Goal: Information Seeking & Learning: Compare options

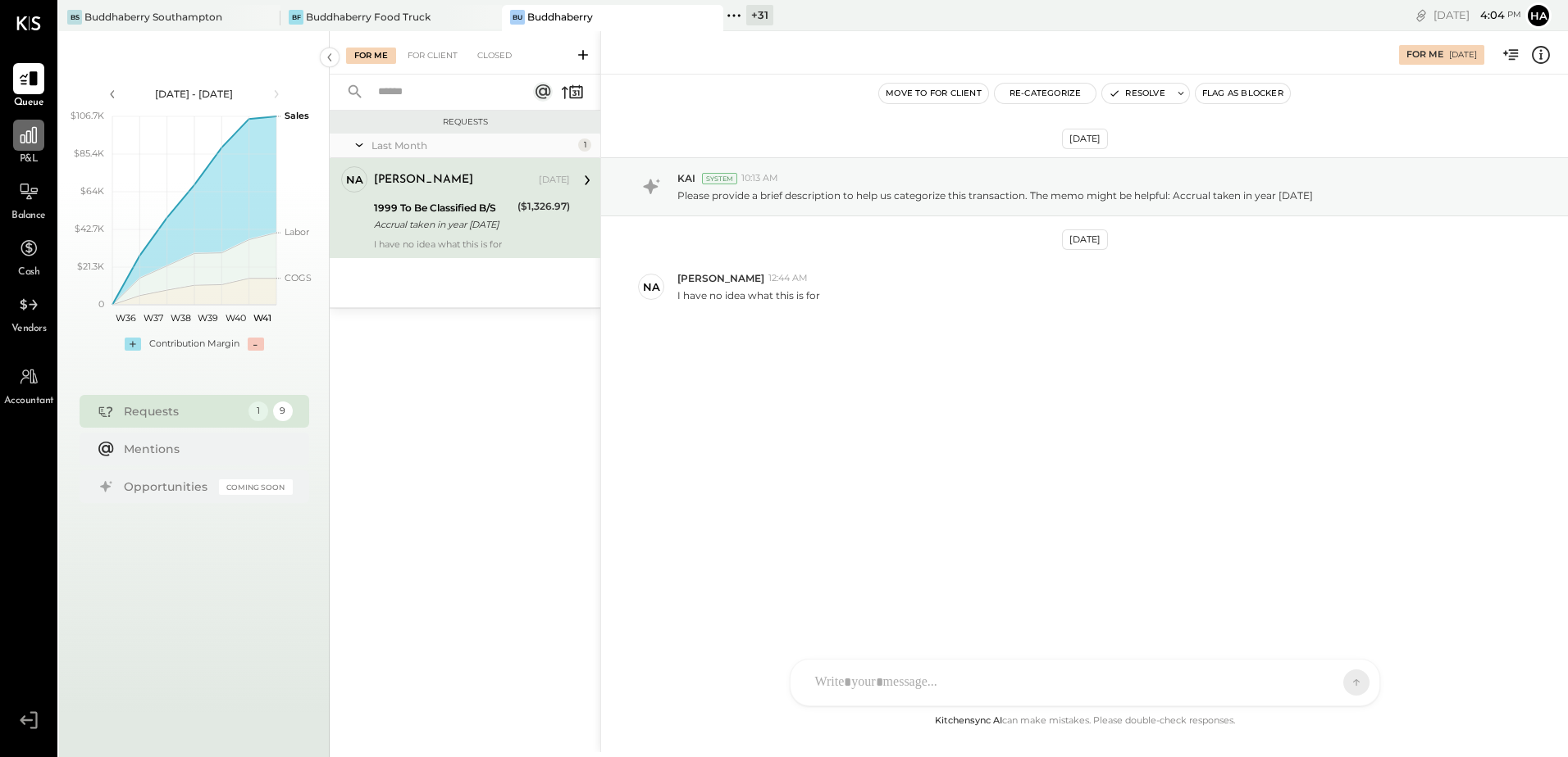
click at [29, 137] on icon at bounding box center [28, 135] width 22 height 22
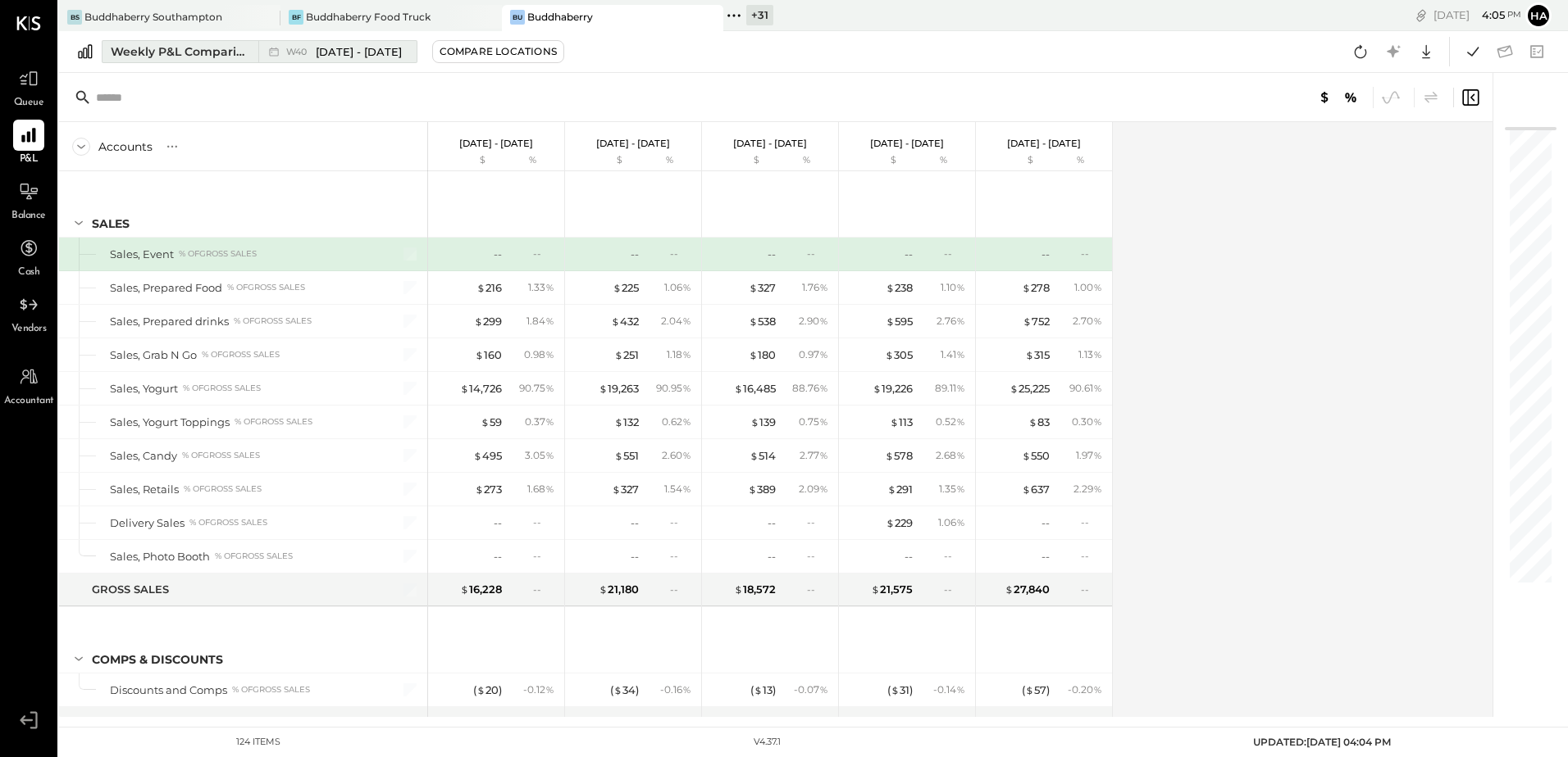
click at [166, 55] on div "Weekly P&L Comparison" at bounding box center [180, 51] width 137 height 16
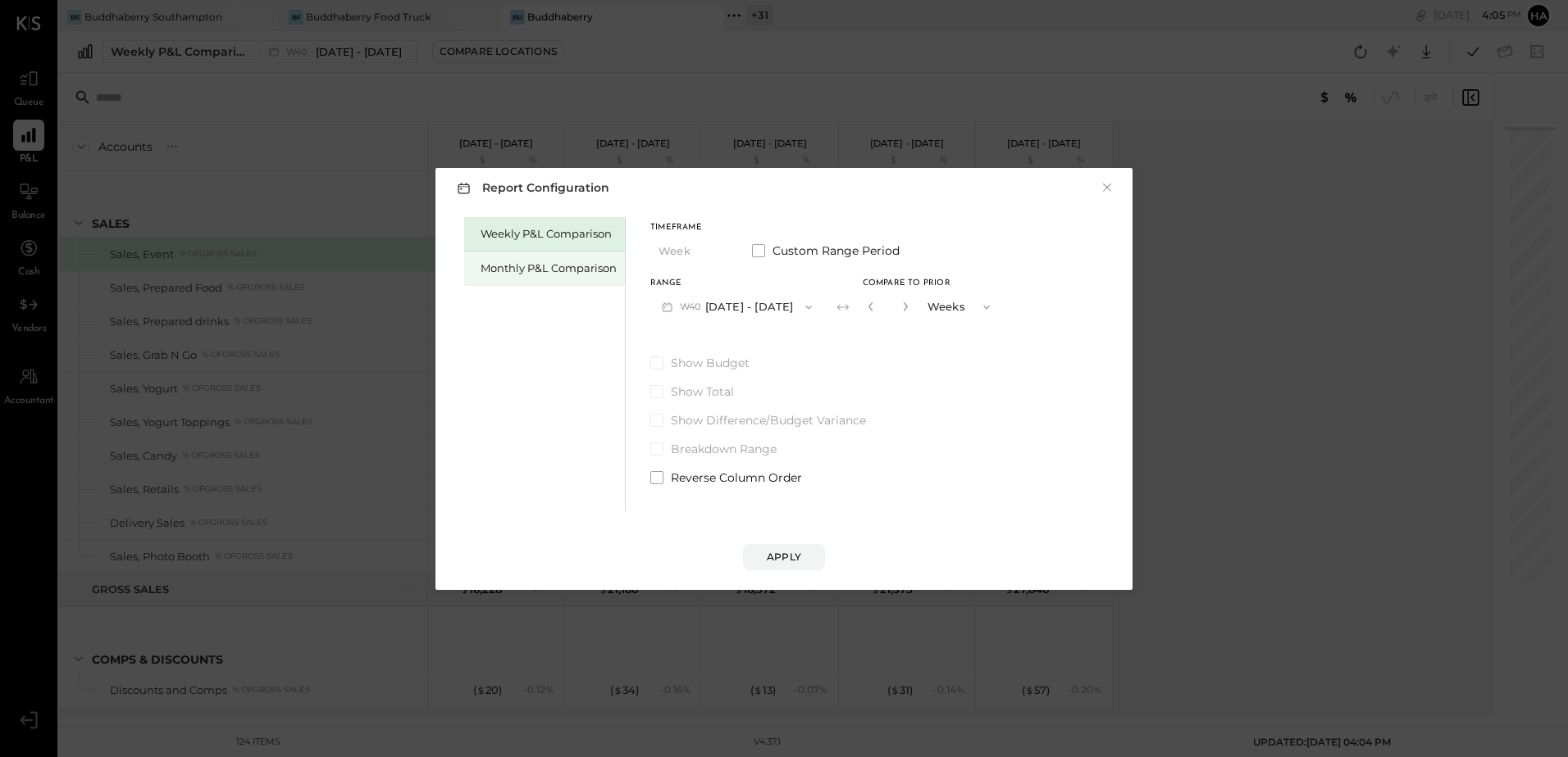
click at [552, 265] on div "Monthly P&L Comparison" at bounding box center [548, 268] width 136 height 16
click at [791, 306] on span "button" at bounding box center [801, 308] width 22 height 13
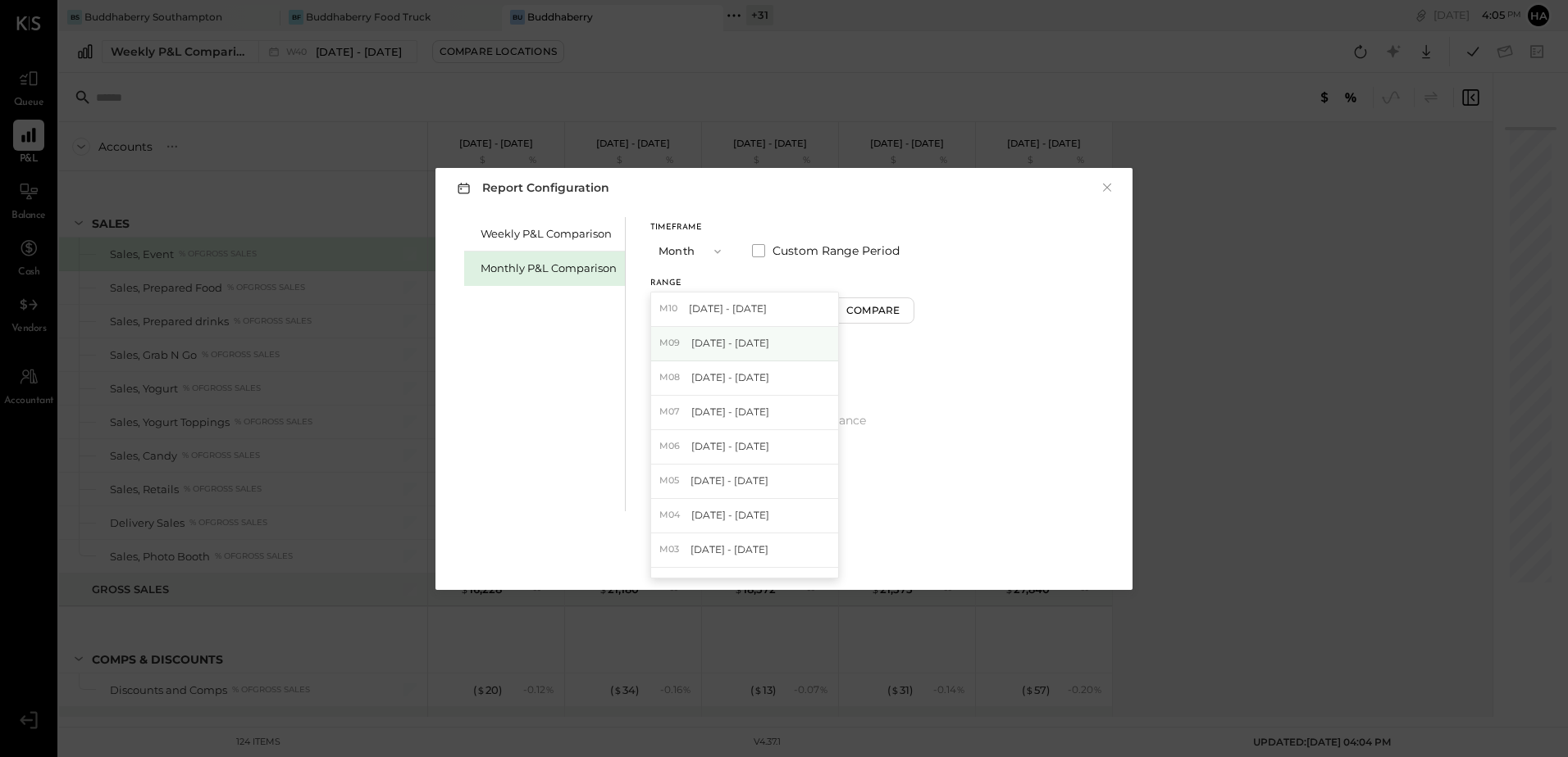
click at [745, 343] on span "[DATE] - [DATE]" at bounding box center [730, 342] width 78 height 14
click at [852, 312] on div "Compare" at bounding box center [875, 310] width 54 height 14
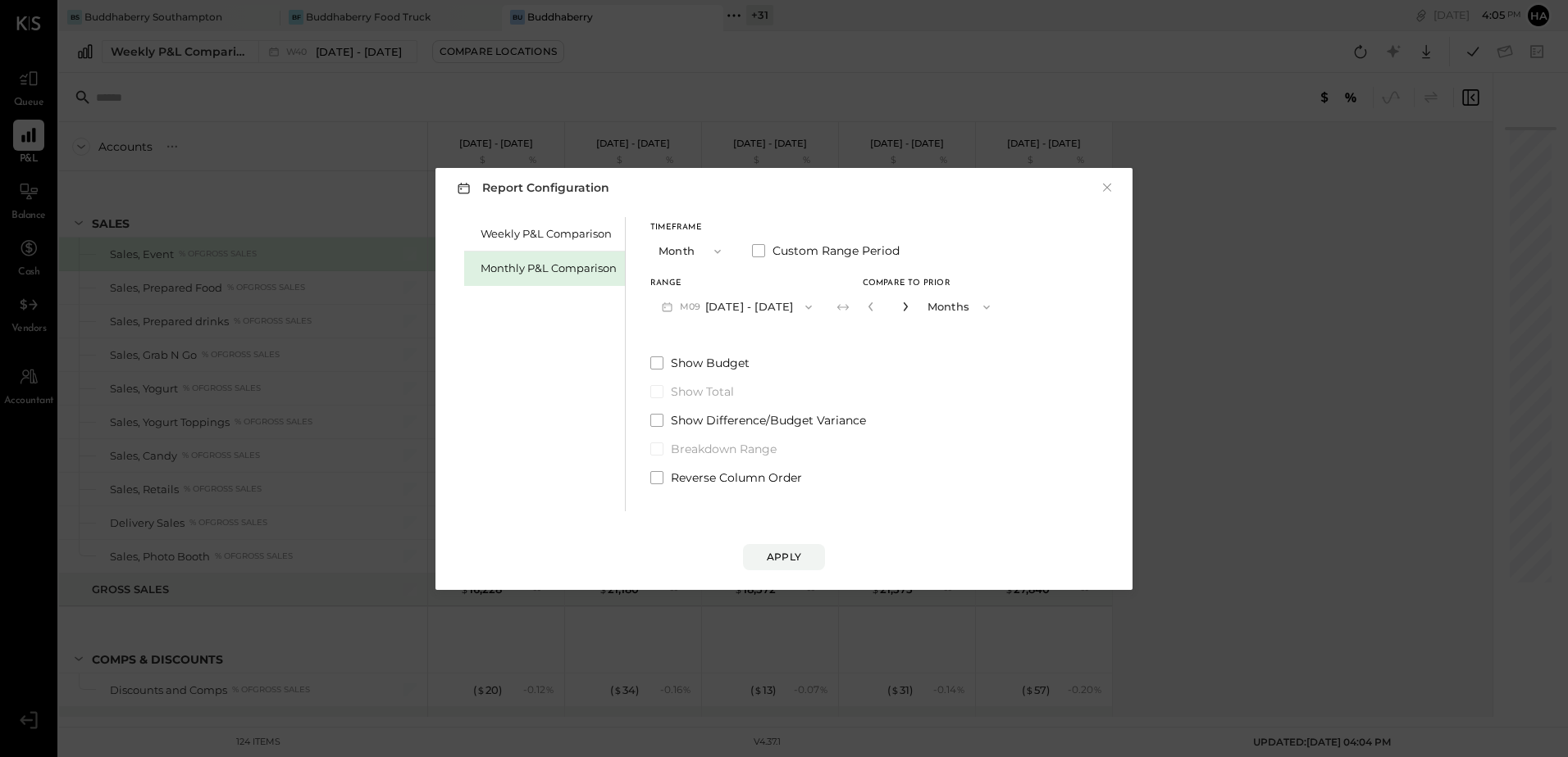
click at [903, 308] on icon "button" at bounding box center [905, 308] width 4 height 9
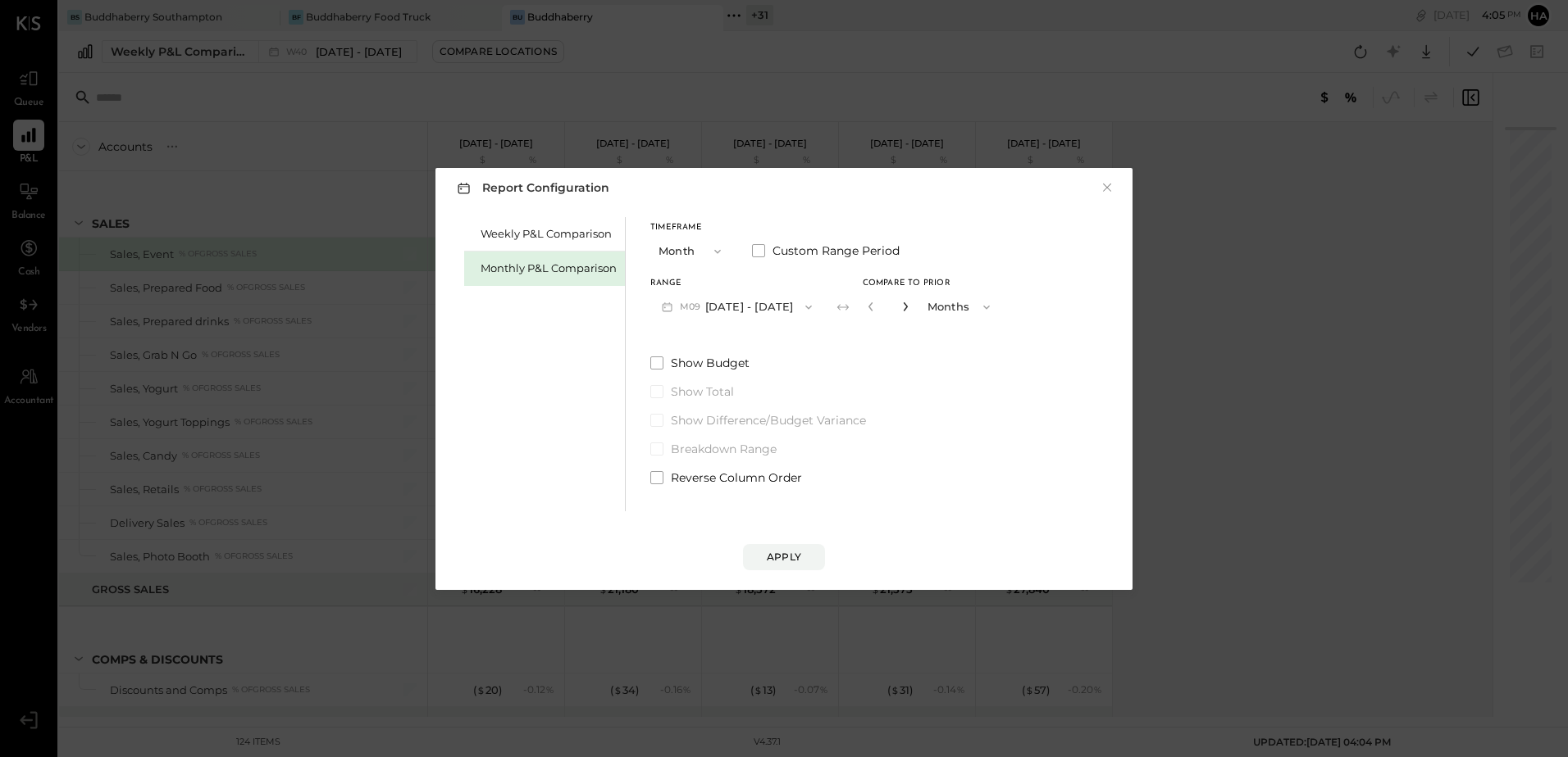
click at [903, 308] on icon "button" at bounding box center [905, 308] width 4 height 9
type input "*"
click at [784, 560] on div "Apply" at bounding box center [784, 557] width 35 height 14
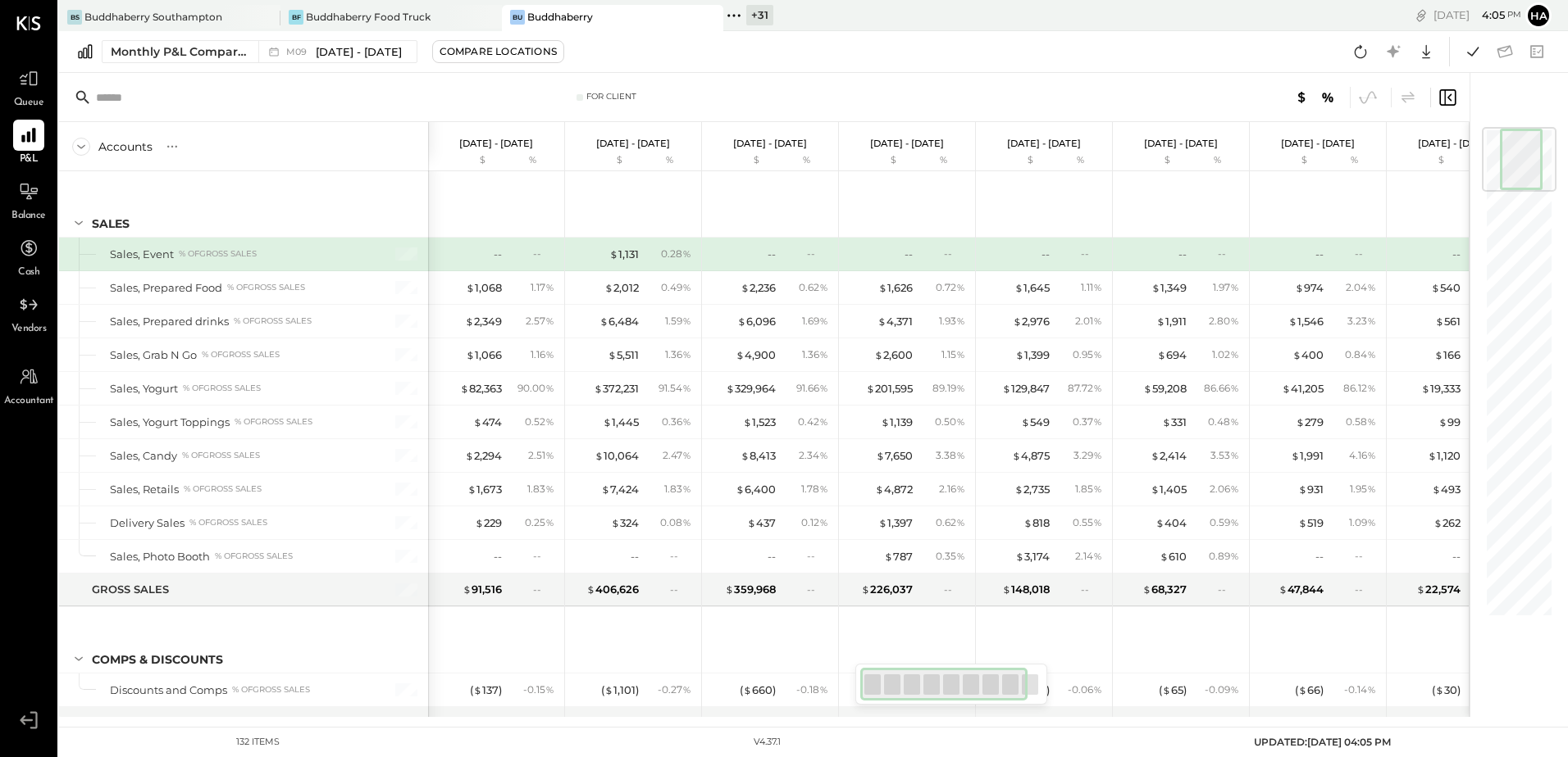
click at [1099, 60] on div "Monthly P&L Comparison M09 [DATE] - [DATE] Compare Locations Google Sheets Excel" at bounding box center [814, 52] width 1509 height 41
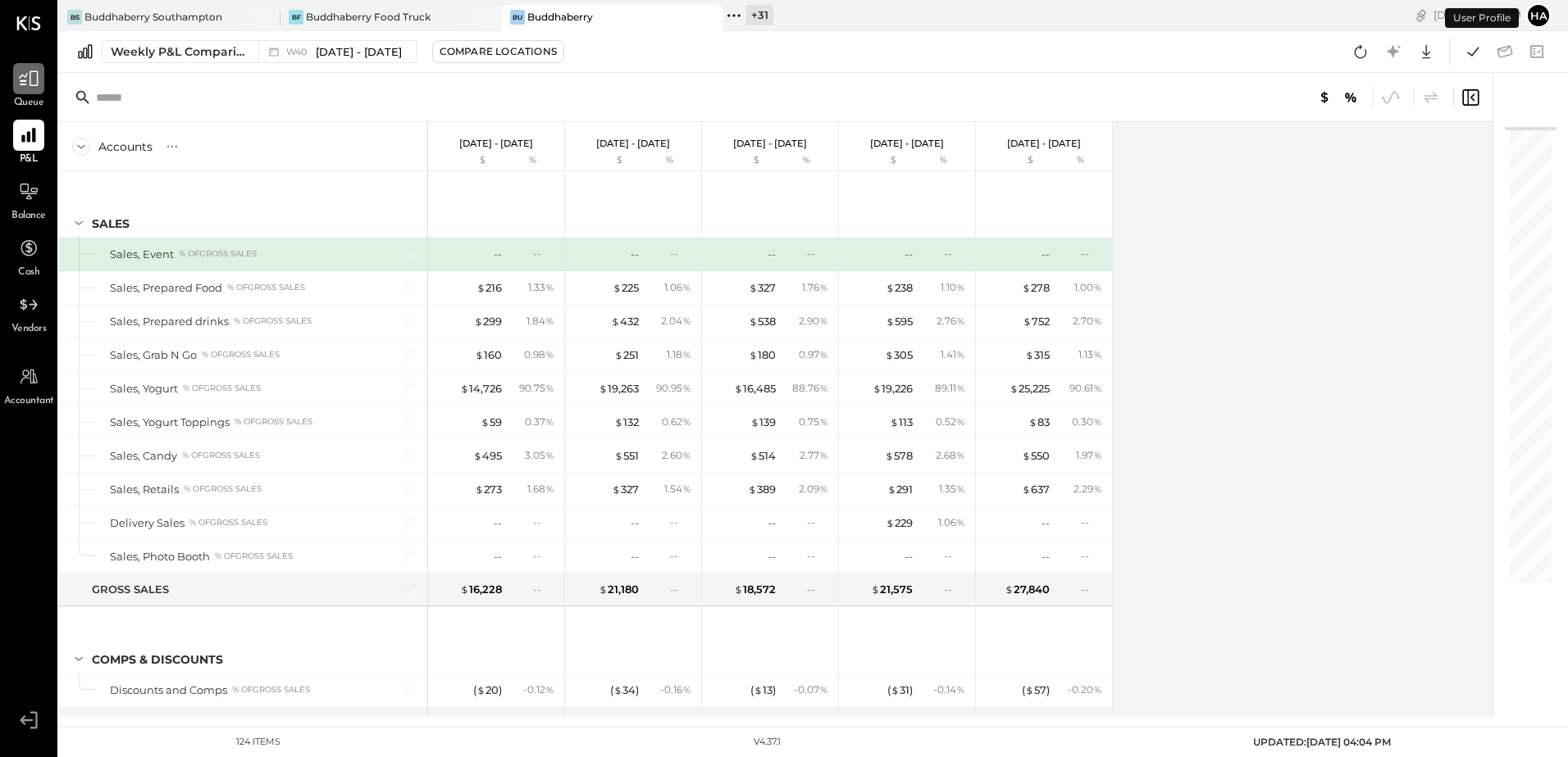
click at [36, 76] on icon at bounding box center [28, 79] width 20 height 16
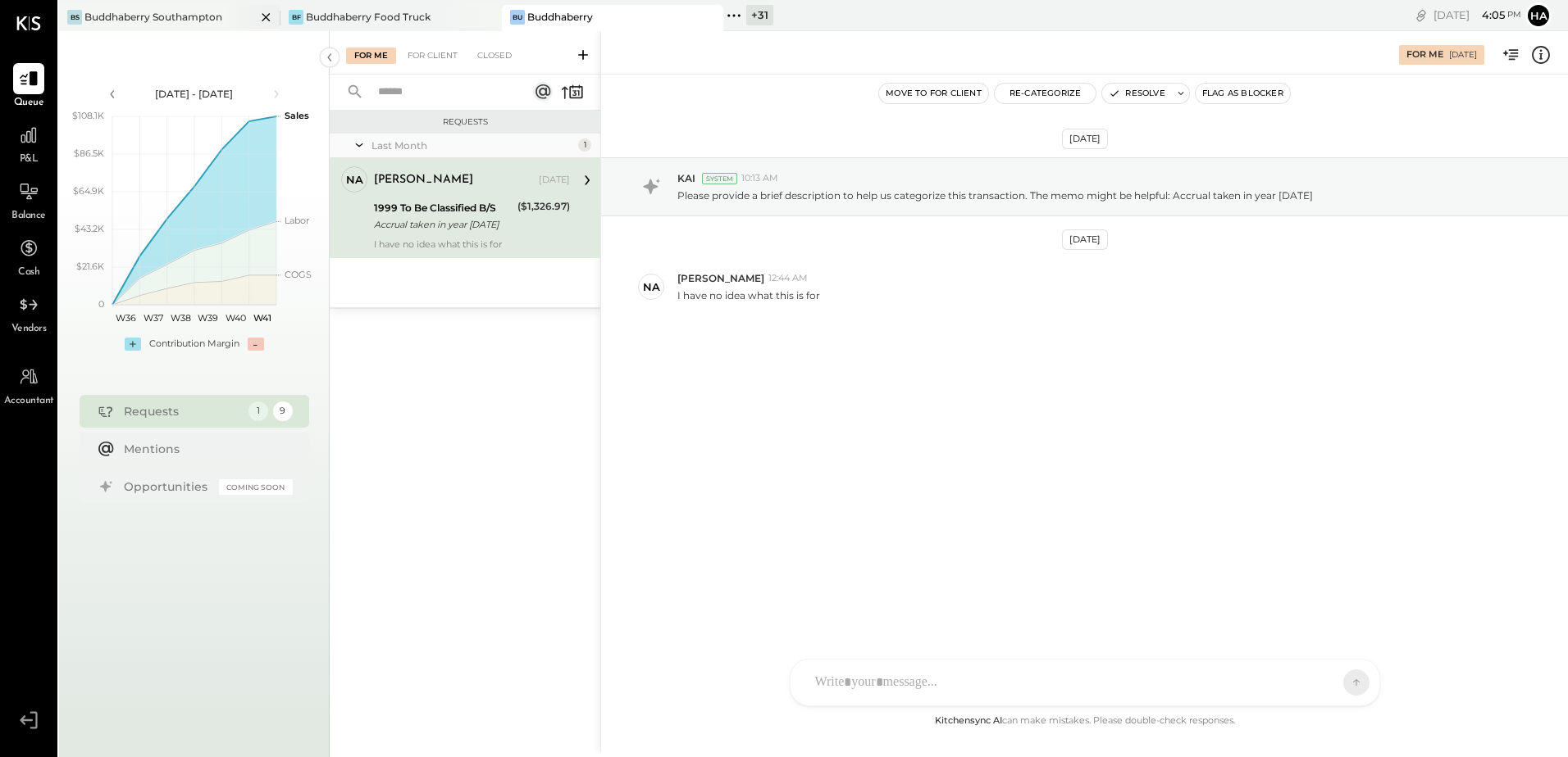
click at [199, 15] on div "Buddhaberry Southampton" at bounding box center [153, 16] width 137 height 14
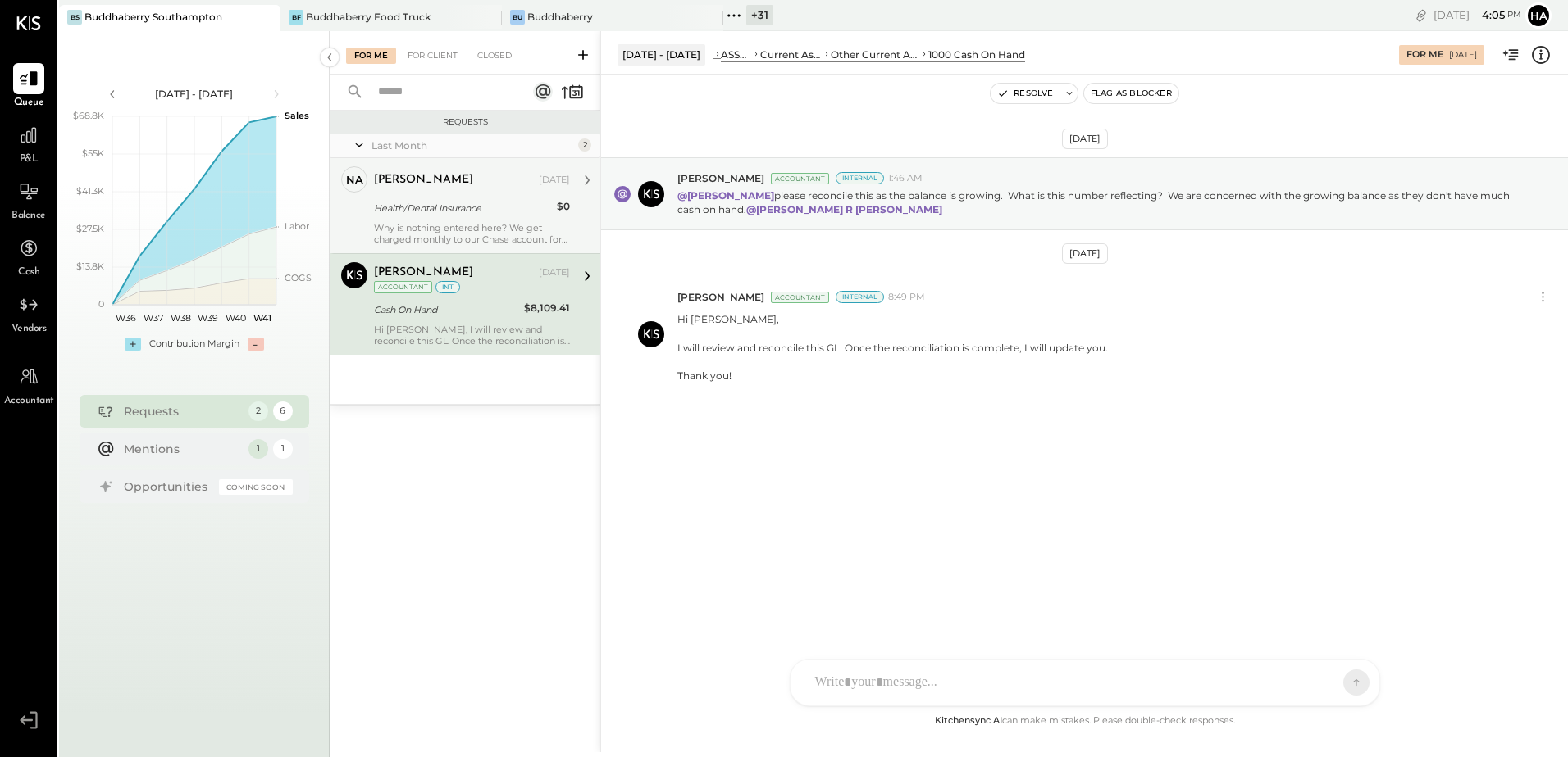
click at [499, 219] on div "natalie Sep 26, 2025 Health/Dental Insurance $0 Why is nothing entered here? We…" at bounding box center [472, 206] width 196 height 79
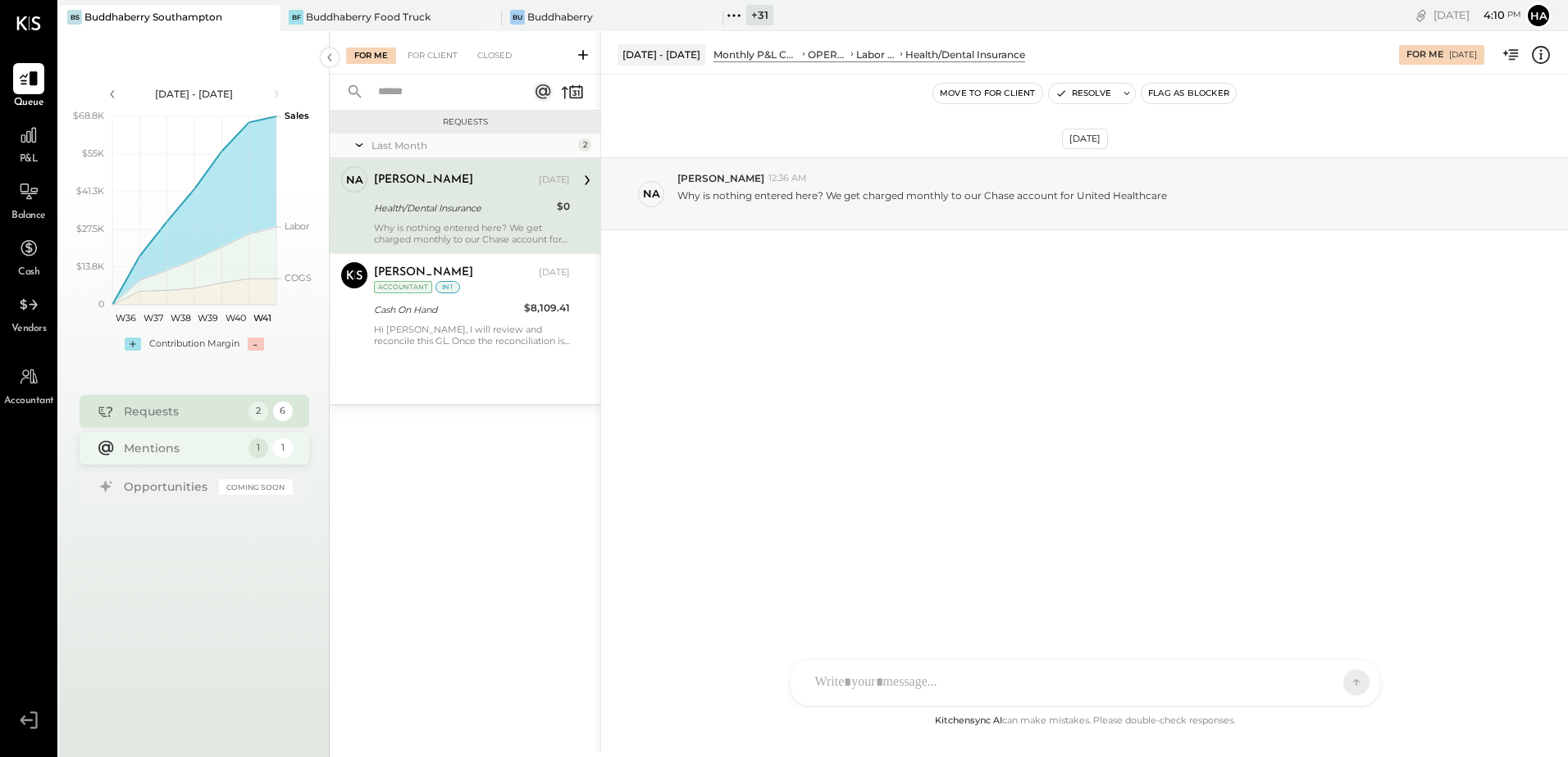
click at [176, 450] on div "Mentions" at bounding box center [182, 448] width 117 height 16
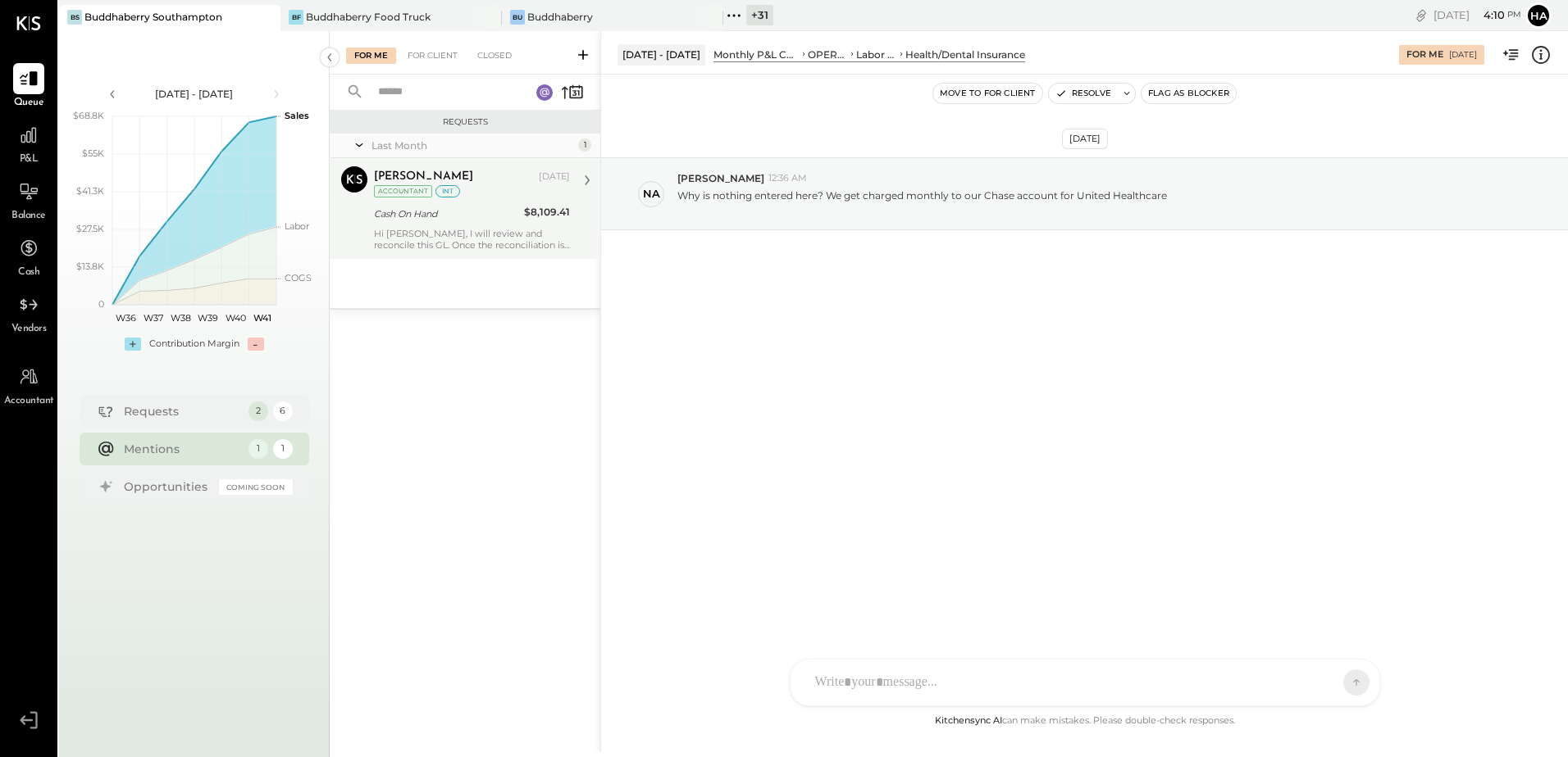
click at [502, 223] on div "Cash On Hand" at bounding box center [447, 213] width 145 height 20
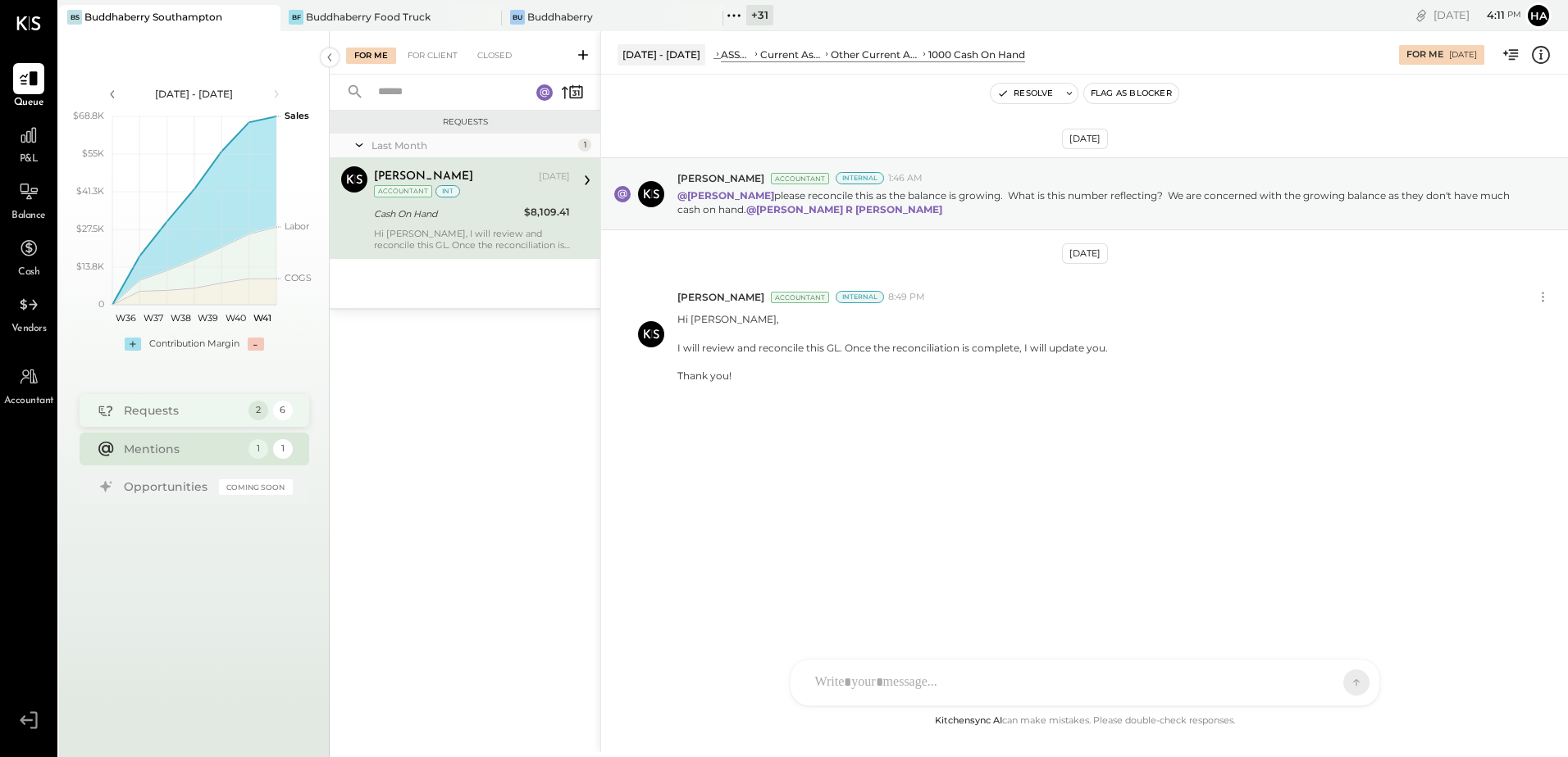
click at [169, 412] on div "Requests" at bounding box center [182, 410] width 117 height 16
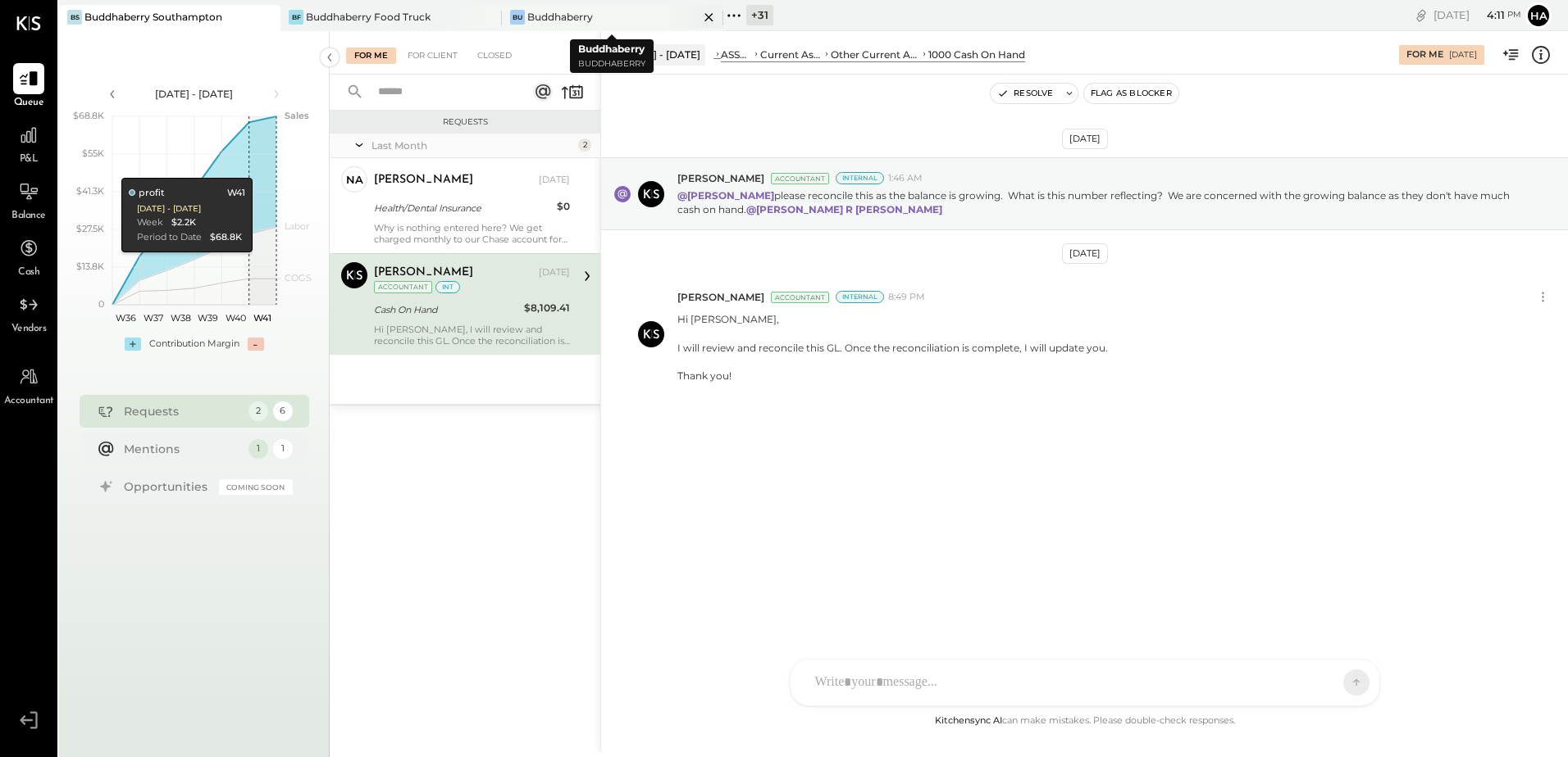
click at [599, 14] on div "Bu Buddhaberry" at bounding box center [599, 17] width 197 height 15
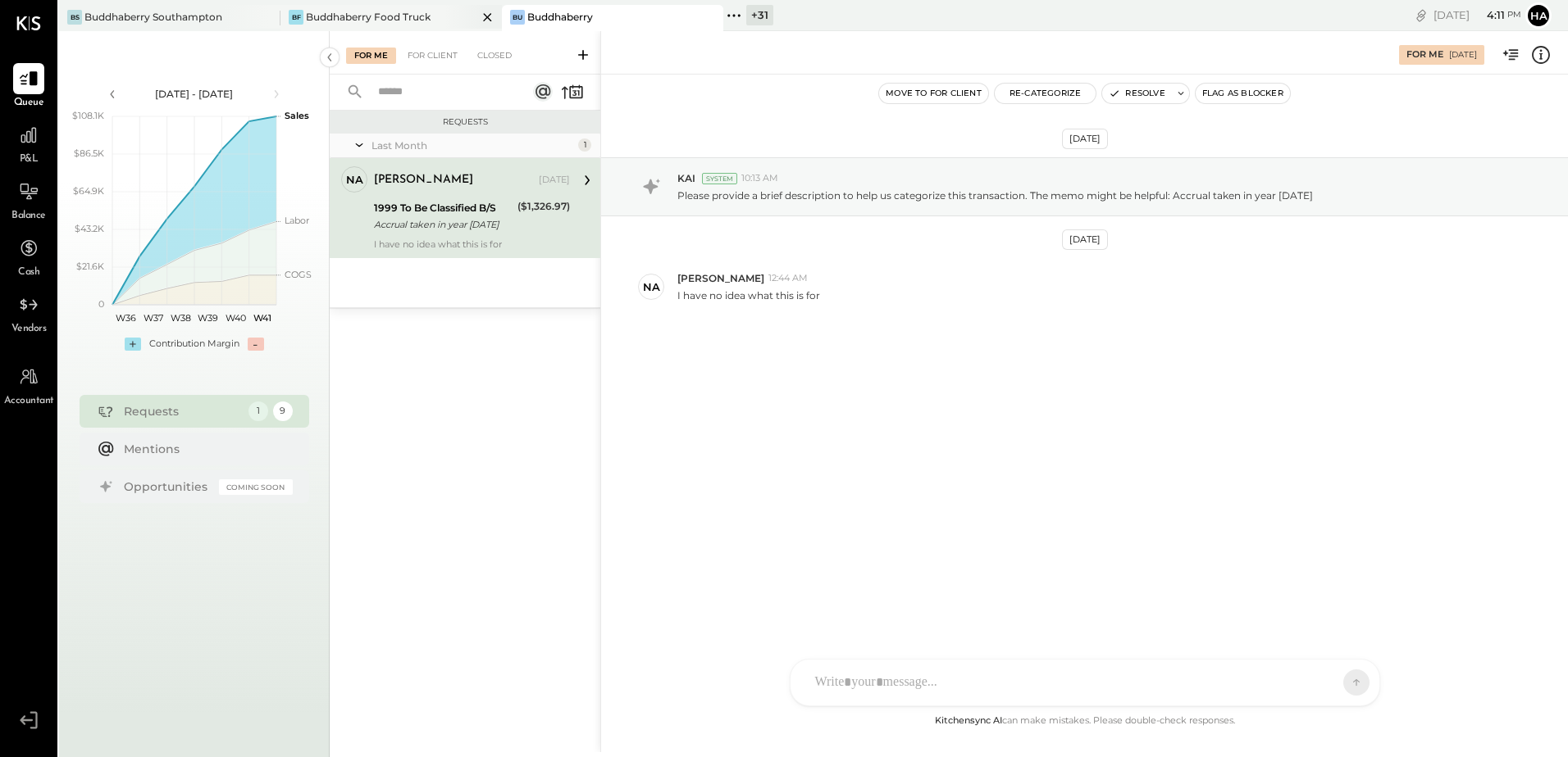
click at [383, 15] on div "Buddhaberry Food Truck" at bounding box center [368, 16] width 125 height 14
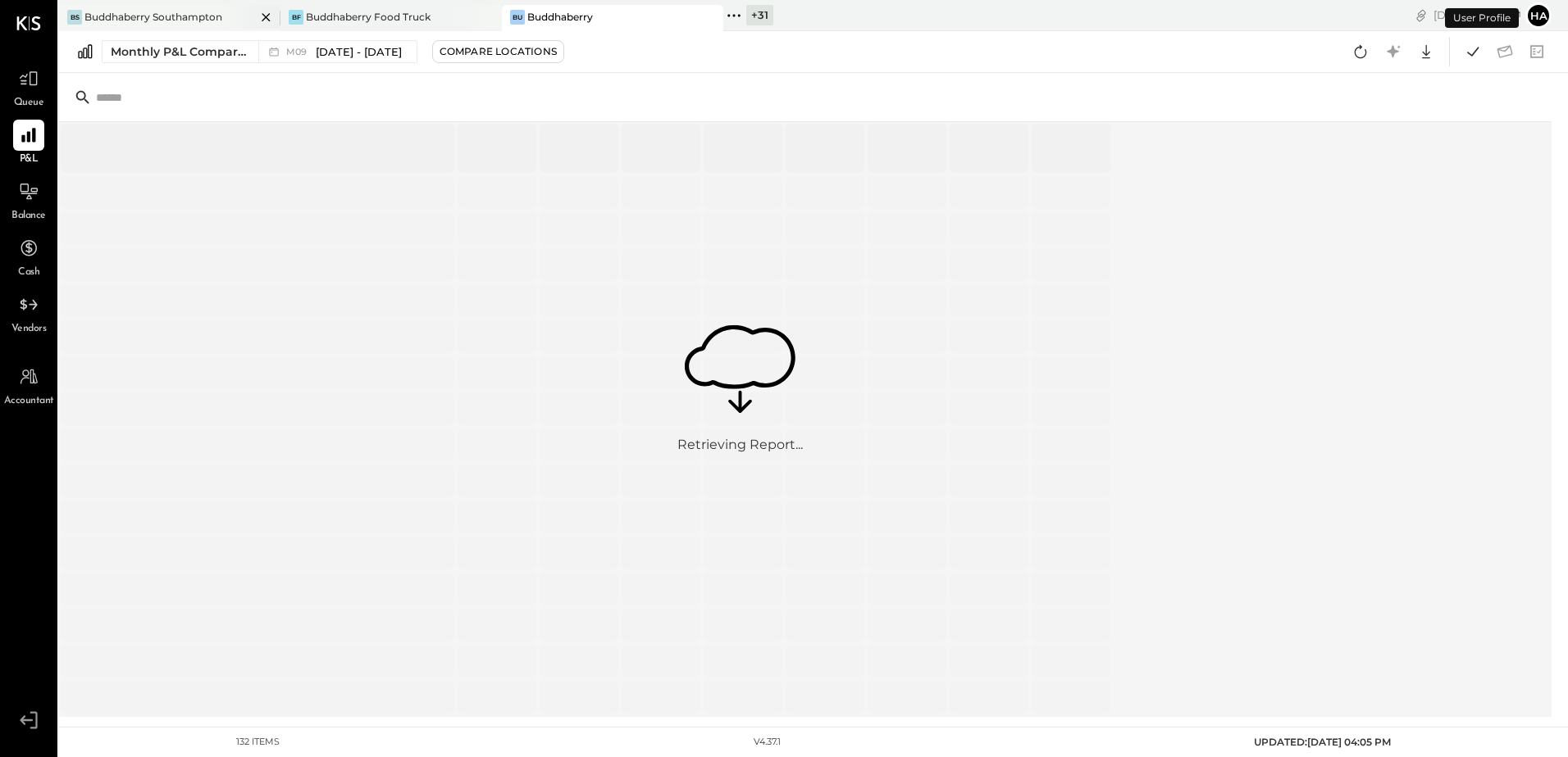
click at [182, 11] on div "Buddhaberry Southampton" at bounding box center [153, 16] width 137 height 14
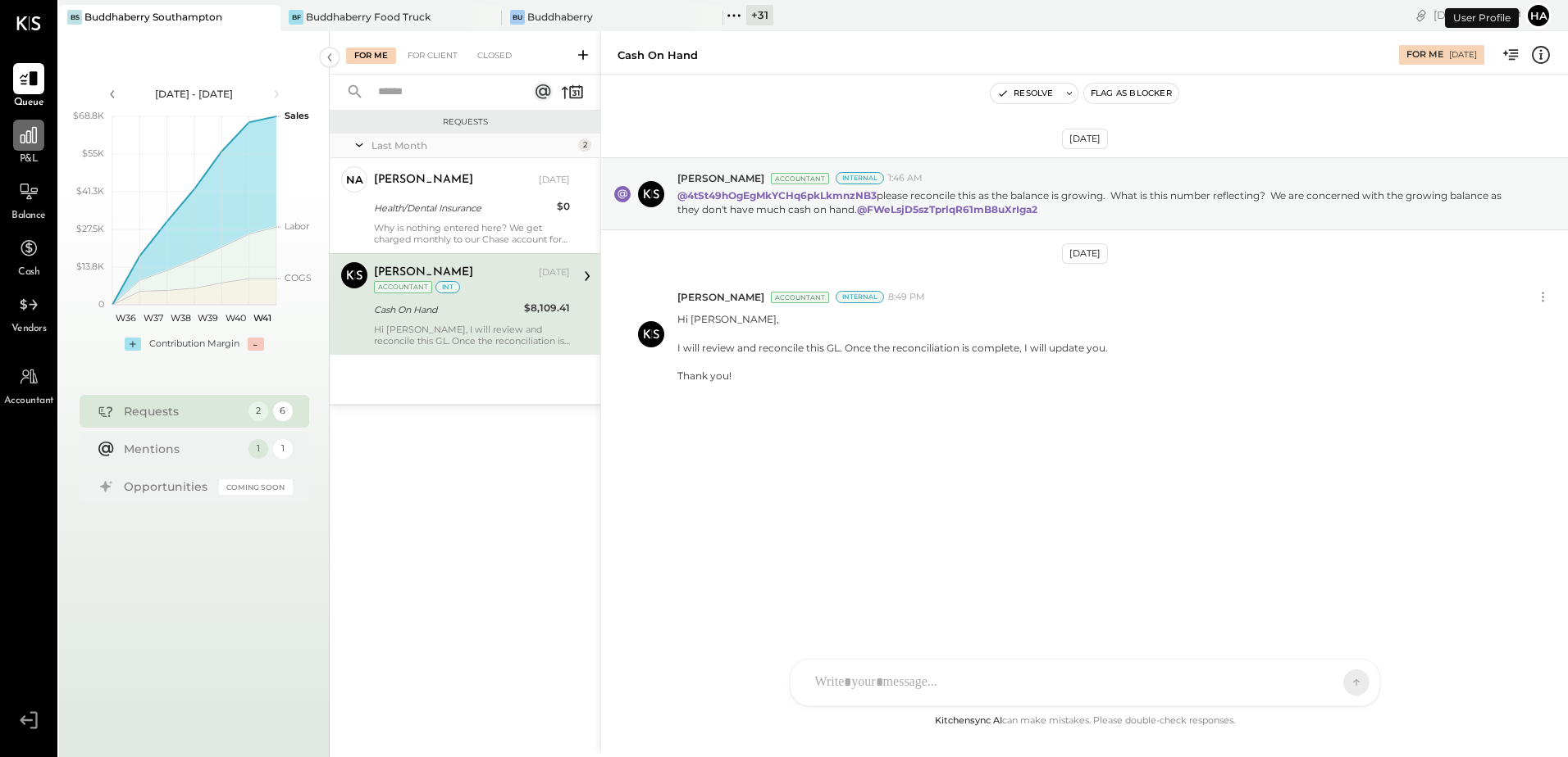
click at [24, 137] on icon at bounding box center [28, 135] width 22 height 22
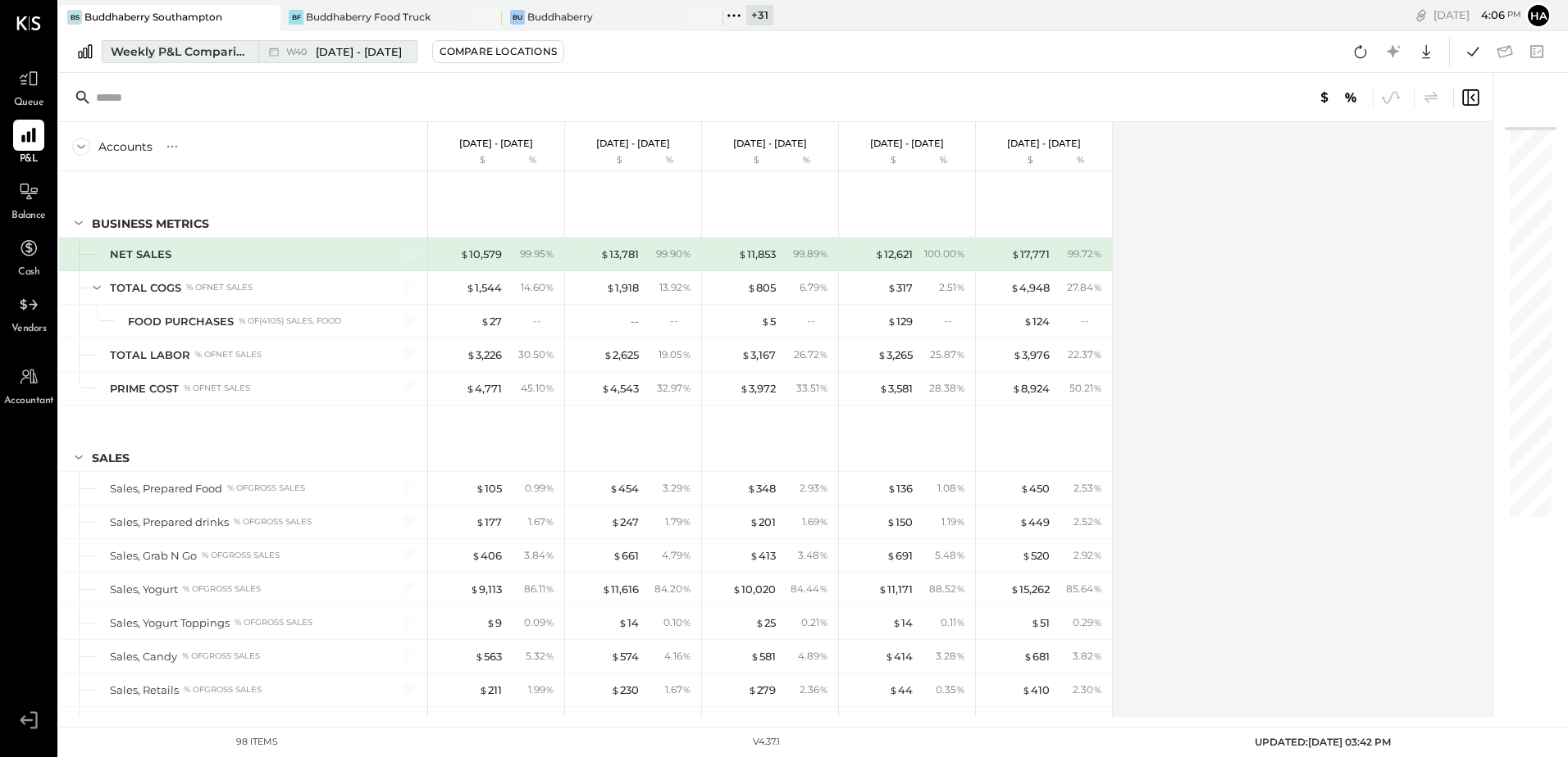
click at [195, 52] on div "Weekly P&L Comparison" at bounding box center [180, 51] width 137 height 16
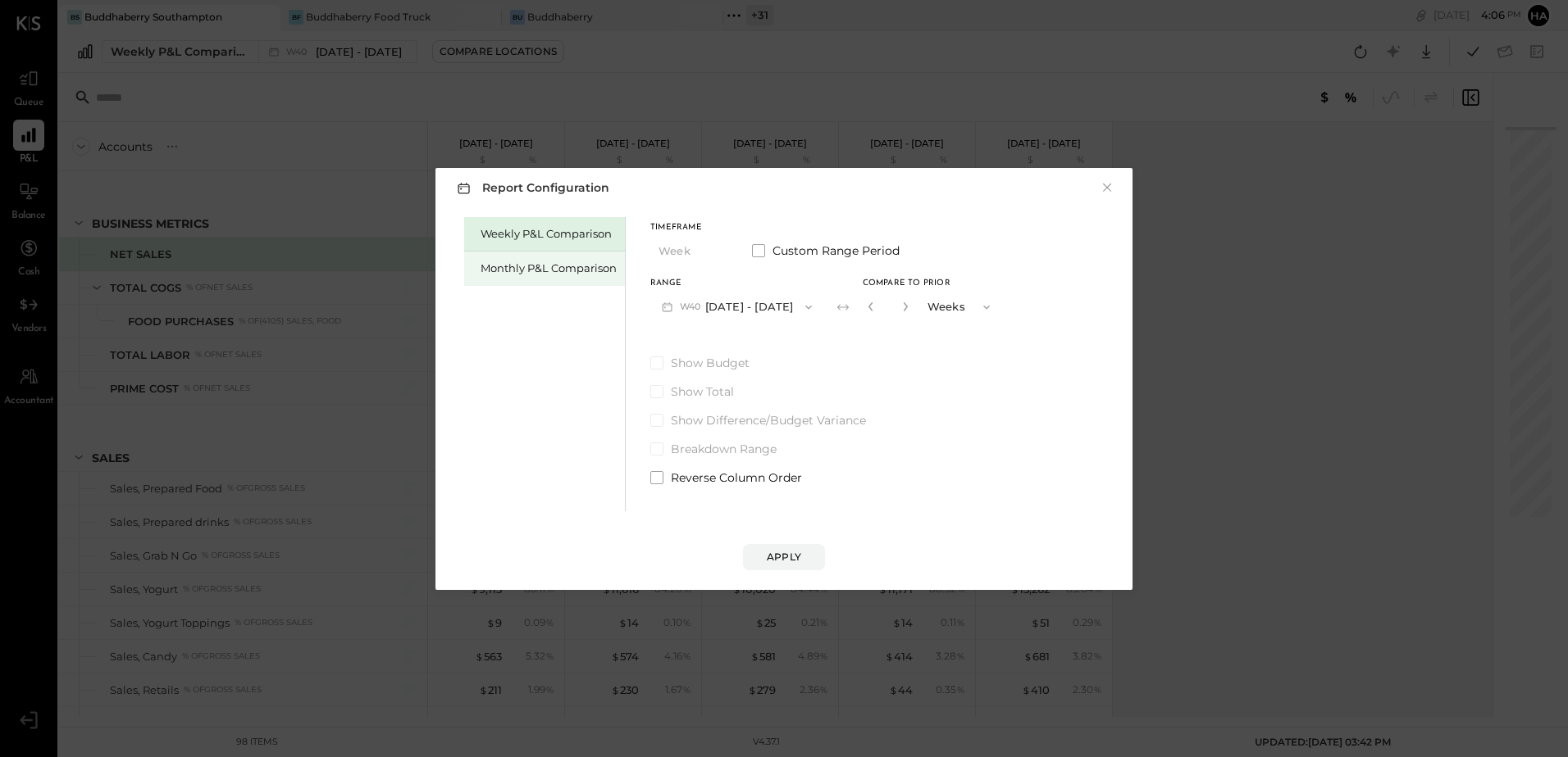
click at [524, 264] on div "Monthly P&L Comparison" at bounding box center [548, 268] width 136 height 16
click at [724, 306] on button "M10 [DATE] - [DATE]" at bounding box center [735, 307] width 170 height 30
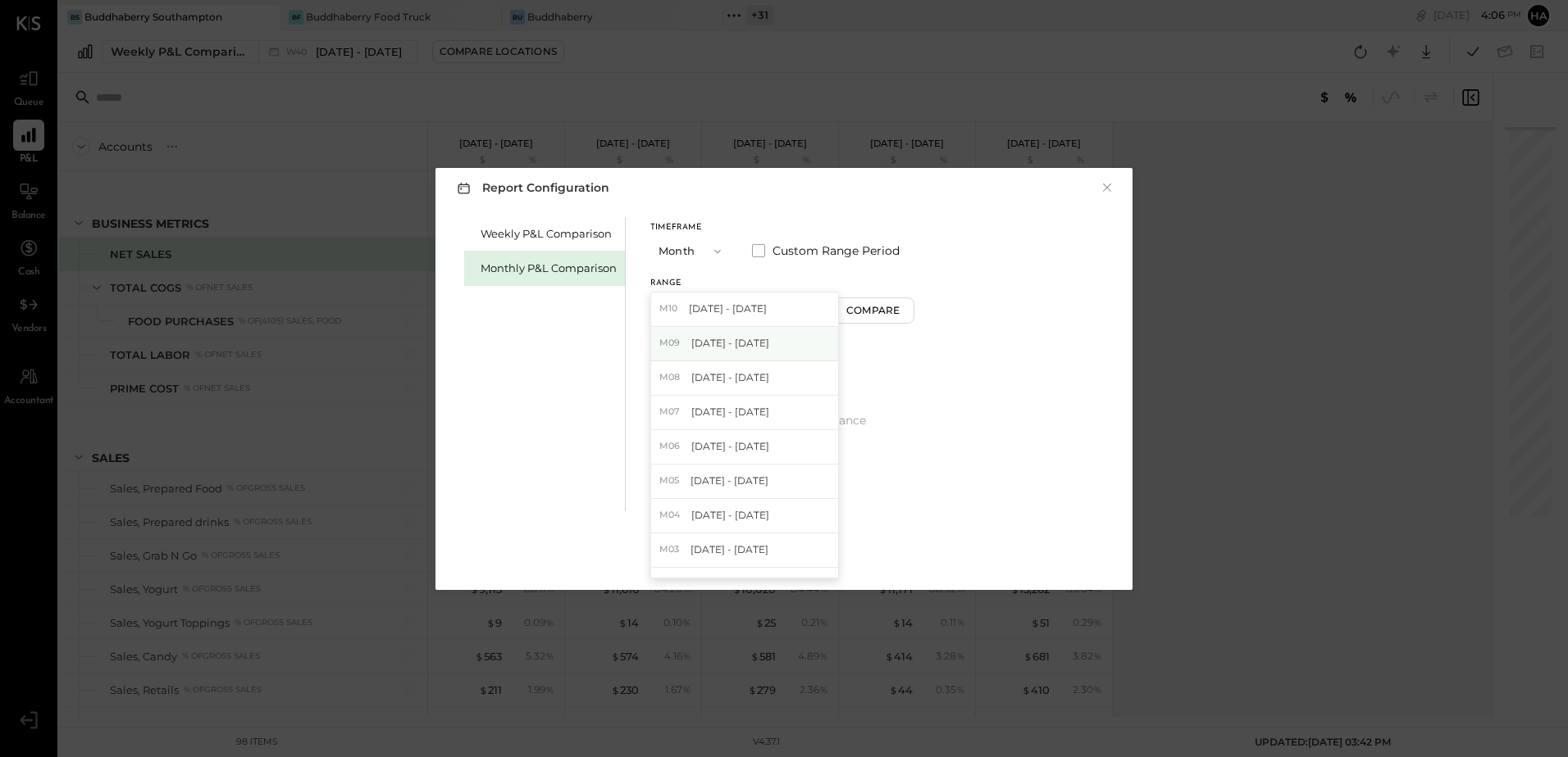
click at [734, 347] on span "[DATE] - [DATE]" at bounding box center [730, 342] width 78 height 14
click at [834, 305] on button "Compare" at bounding box center [875, 310] width 82 height 26
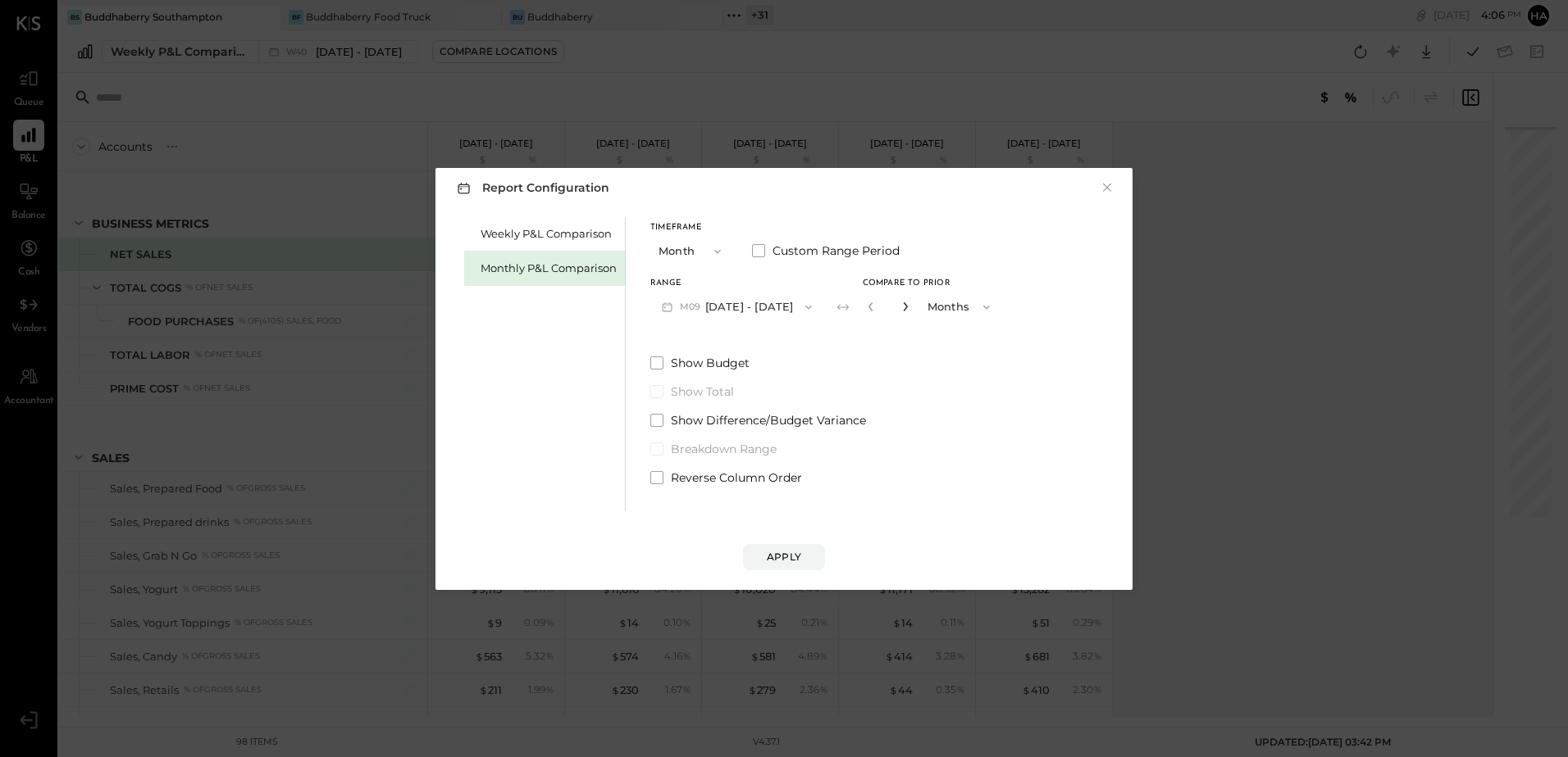
click at [900, 304] on icon "button" at bounding box center [905, 307] width 9 height 9
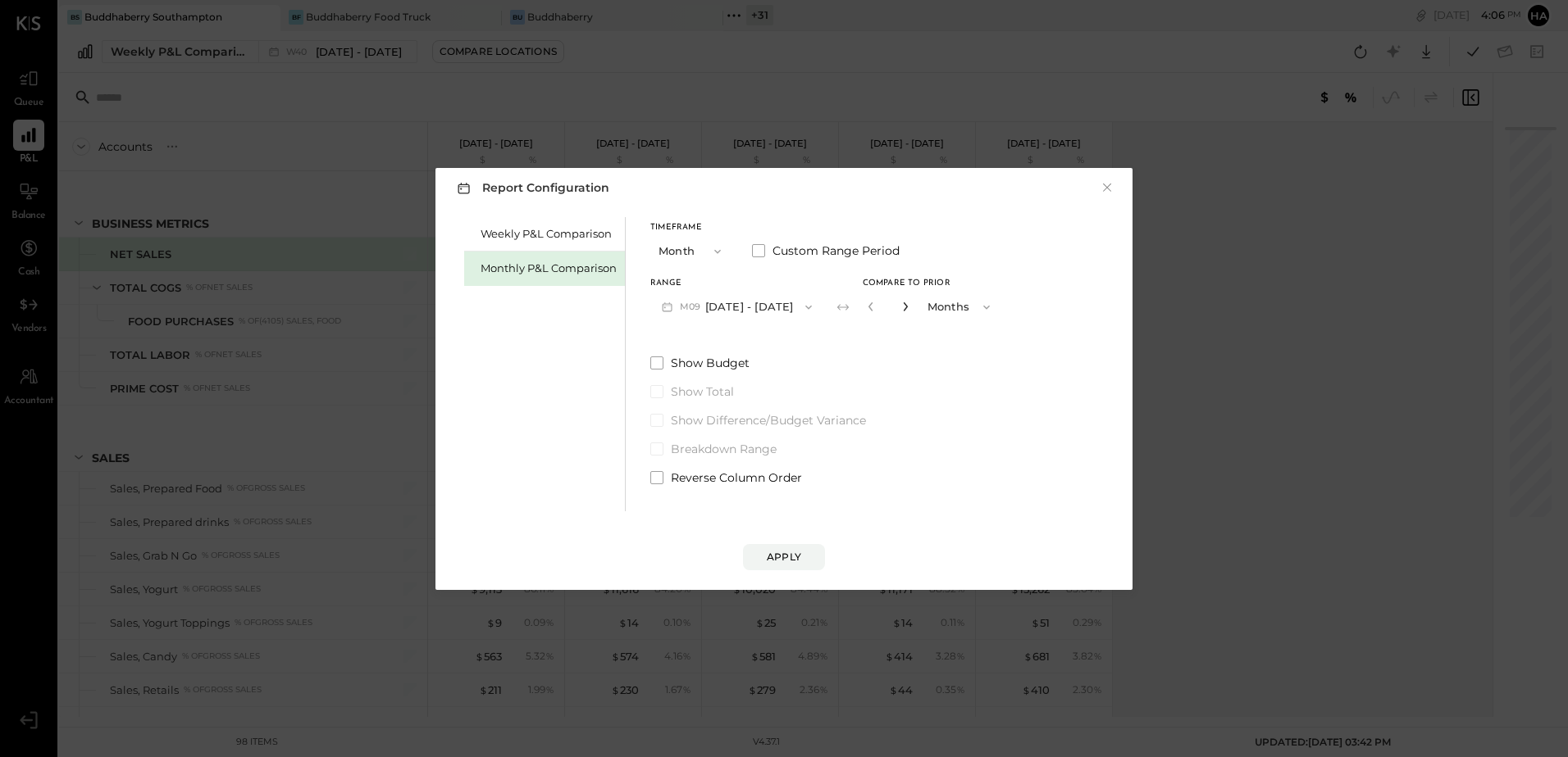
click at [900, 304] on icon "button" at bounding box center [905, 307] width 9 height 9
click at [866, 308] on icon "button" at bounding box center [871, 307] width 9 height 9
type input "*"
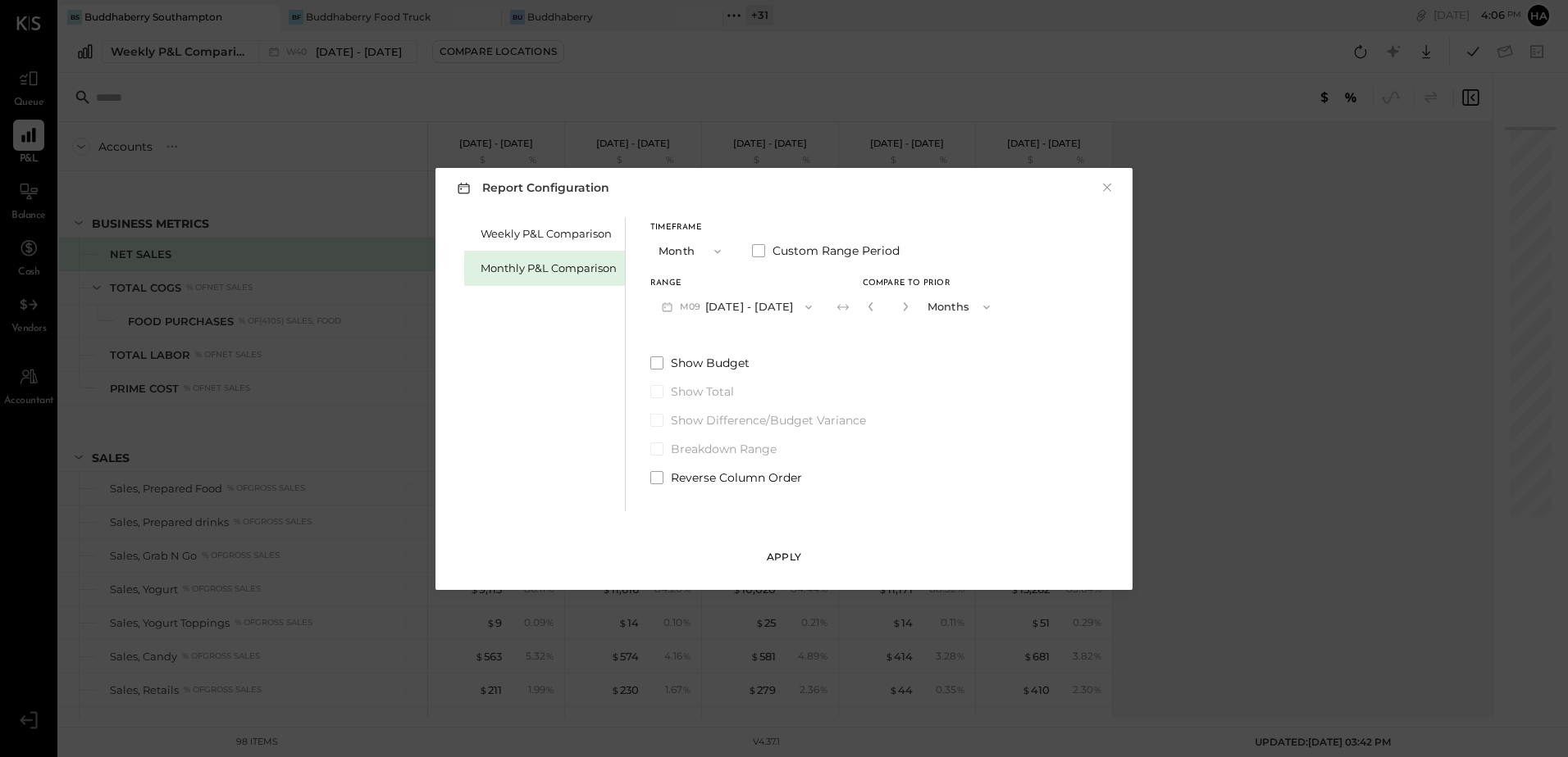
click at [800, 563] on div "Apply" at bounding box center [784, 557] width 35 height 14
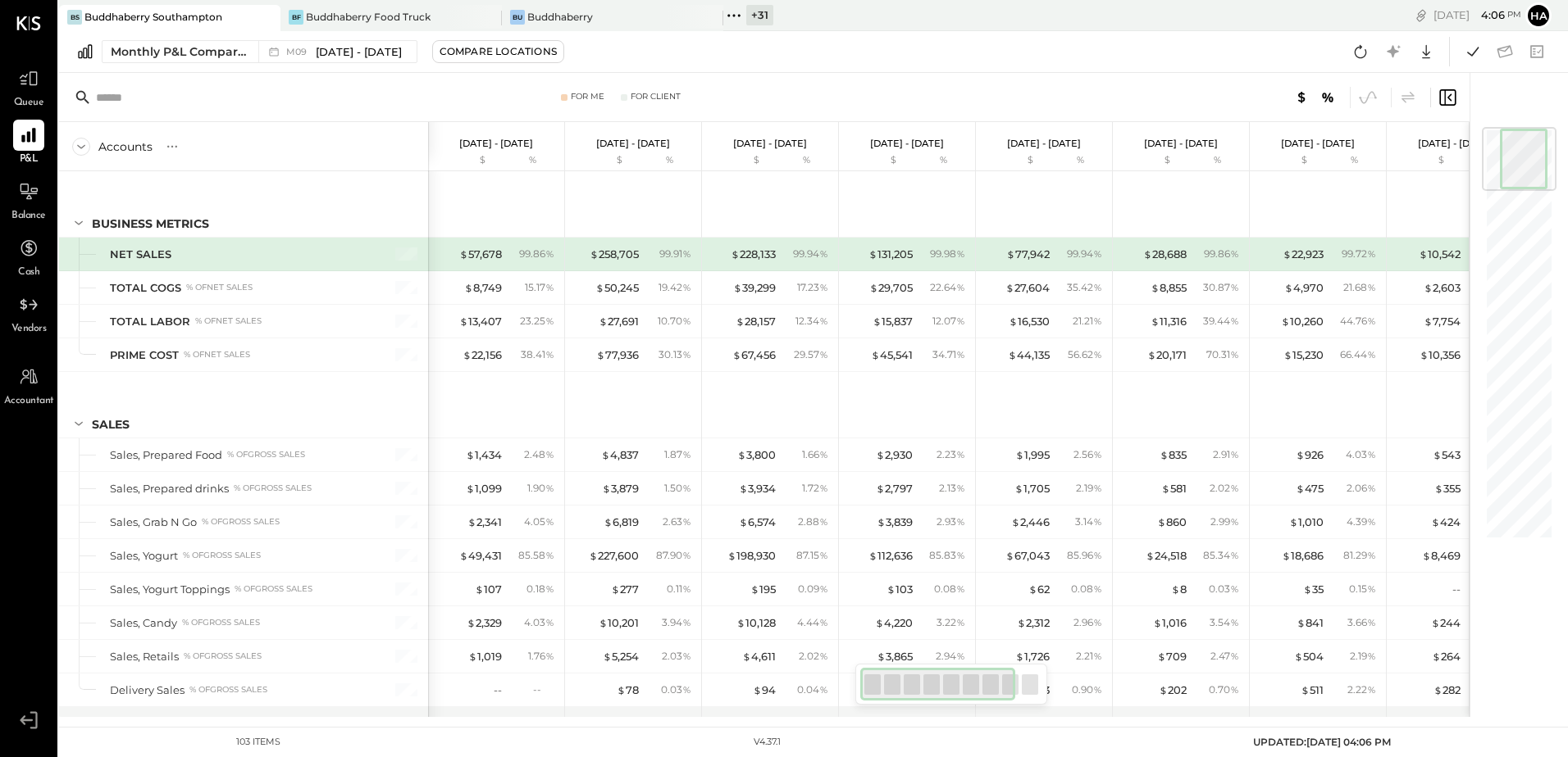
click at [1013, 47] on div "Monthly P&L Comparison M09 [DATE] - [DATE] Compare Locations Google Sheets Excel" at bounding box center [814, 52] width 1509 height 41
